Goal: Transaction & Acquisition: Purchase product/service

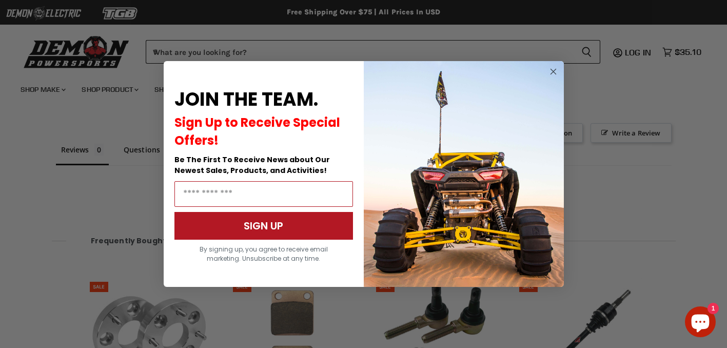
scroll to position [696, 0]
